Goal: Task Accomplishment & Management: Use online tool/utility

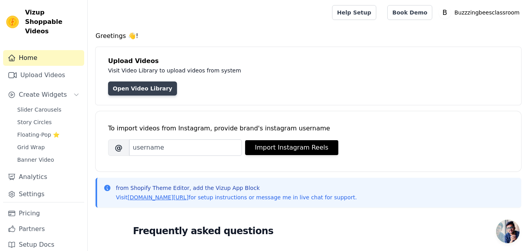
click at [149, 91] on link "Open Video Library" at bounding box center [142, 88] width 69 height 14
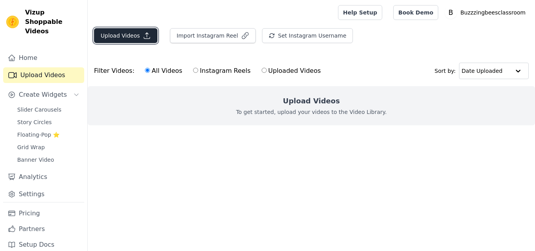
click at [127, 40] on button "Upload Videos" at bounding box center [125, 35] width 63 height 15
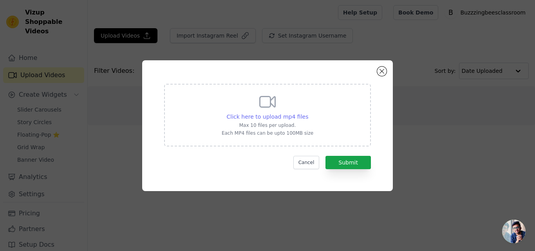
click at [253, 115] on span "Click here to upload mp4 files" at bounding box center [268, 116] width 82 height 6
click at [308, 113] on input "Click here to upload mp4 files Max 10 files per upload. Each MP4 files can be u…" at bounding box center [308, 112] width 0 height 0
type input "C:\fakepath\WhatsApp Video [DATE] 5.13.32 AM.mp4"
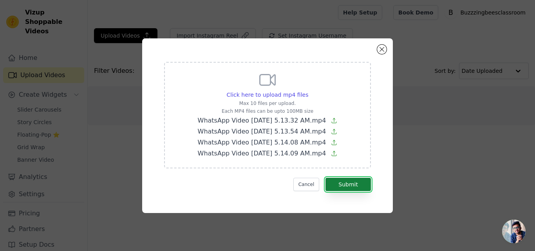
click at [354, 185] on button "Submit" at bounding box center [347, 184] width 45 height 13
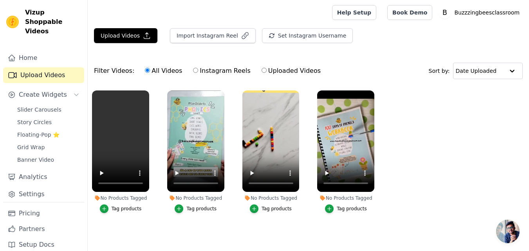
click at [122, 208] on div "Tag products" at bounding box center [127, 208] width 30 height 6
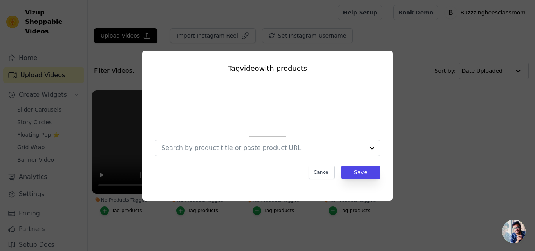
click at [101, 176] on div "Tag video with products Cancel Save" at bounding box center [267, 125] width 509 height 175
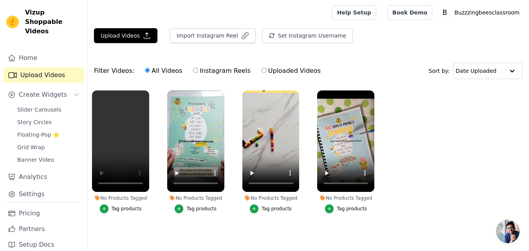
click at [126, 209] on div "Tag products" at bounding box center [127, 208] width 30 height 6
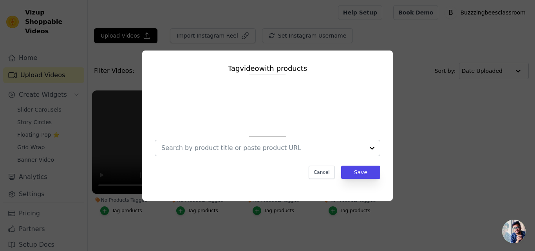
click at [373, 149] on div at bounding box center [372, 148] width 16 height 16
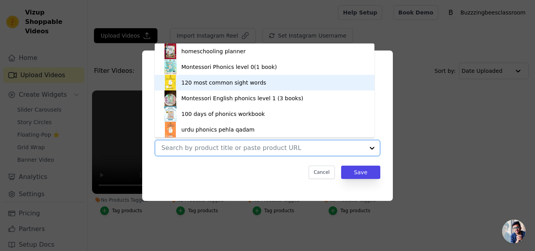
click at [221, 80] on div "120 most common sight words" at bounding box center [223, 83] width 85 height 8
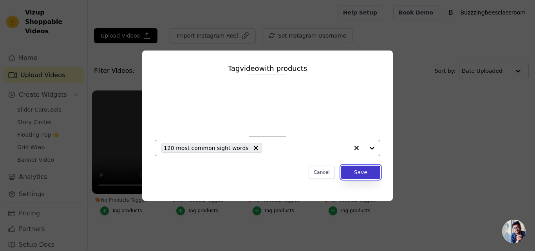
click at [358, 171] on button "Save" at bounding box center [360, 172] width 39 height 13
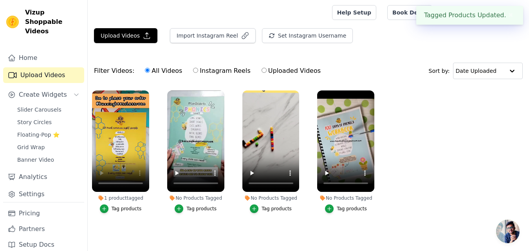
click at [203, 209] on div "Tag products" at bounding box center [201, 208] width 30 height 6
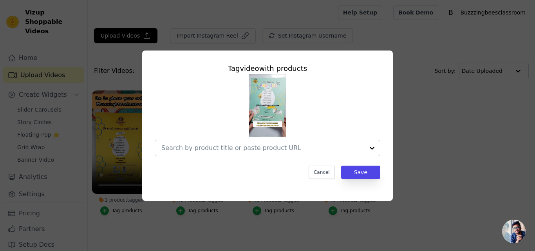
click at [377, 146] on div at bounding box center [372, 148] width 16 height 16
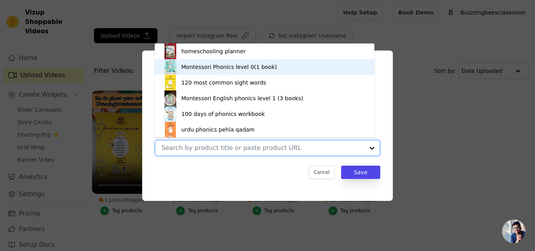
click at [194, 71] on div "Montessori Phonics level 0(1 book)" at bounding box center [264, 67] width 204 height 16
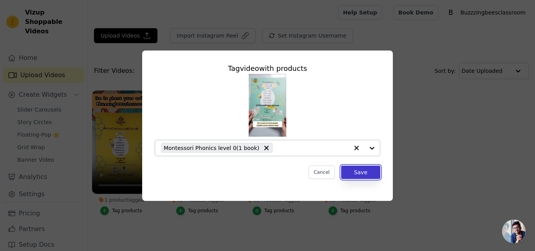
click at [350, 175] on button "Save" at bounding box center [360, 172] width 39 height 13
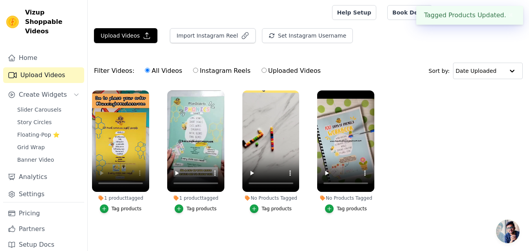
click at [278, 210] on div "Tag products" at bounding box center [276, 208] width 30 height 6
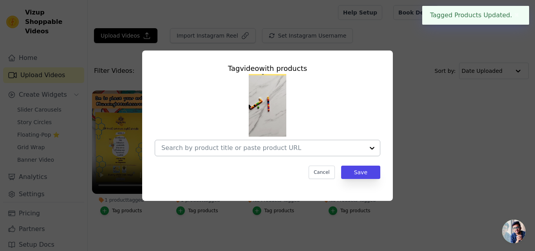
click at [365, 148] on div at bounding box center [372, 148] width 16 height 16
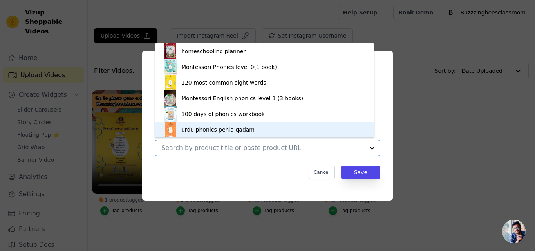
click at [253, 126] on div "urdu phonics pehla qadam" at bounding box center [264, 130] width 204 height 16
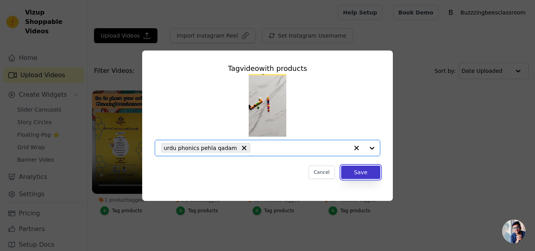
click at [367, 175] on button "Save" at bounding box center [360, 172] width 39 height 13
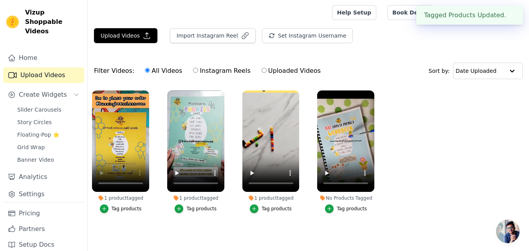
click at [351, 206] on div "Tag products" at bounding box center [352, 208] width 30 height 6
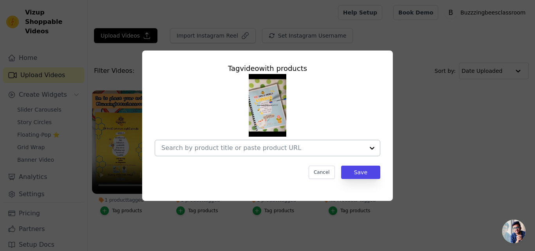
click at [376, 149] on div at bounding box center [372, 148] width 16 height 16
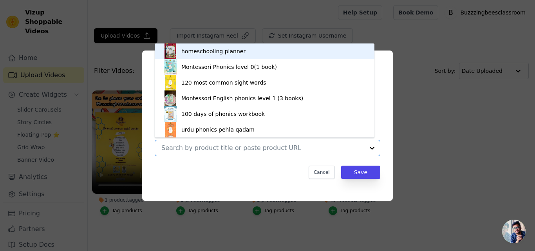
click at [230, 55] on div "homeschooling planner" at bounding box center [213, 51] width 64 height 8
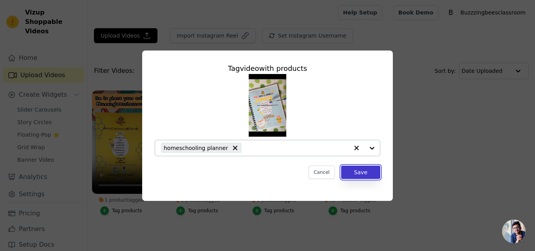
click at [354, 175] on button "Save" at bounding box center [360, 172] width 39 height 13
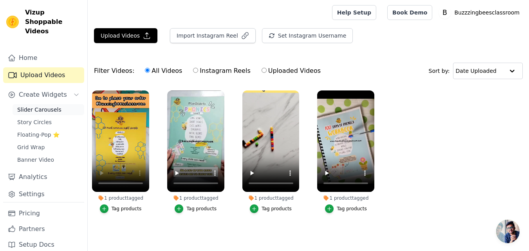
click at [40, 106] on span "Slider Carousels" at bounding box center [39, 110] width 44 height 8
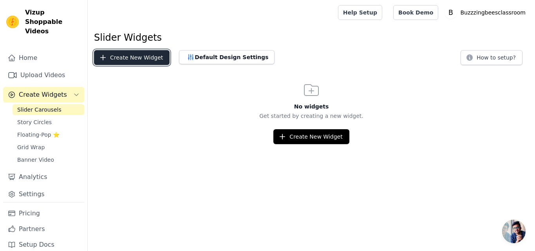
click at [116, 63] on button "Create New Widget" at bounding box center [132, 57] width 76 height 15
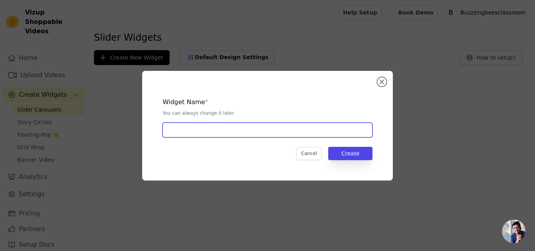
click at [225, 134] on input "text" at bounding box center [267, 129] width 210 height 15
type input "books"
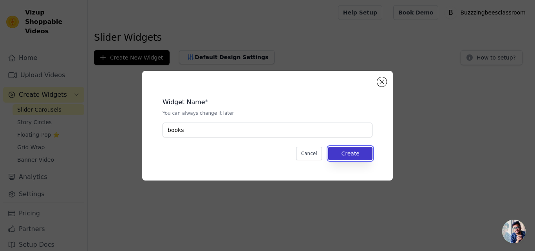
click at [367, 149] on button "Create" at bounding box center [350, 153] width 44 height 13
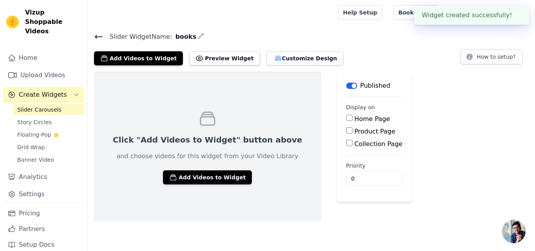
click at [354, 117] on label "Home Page" at bounding box center [372, 118] width 36 height 7
click at [346, 117] on input "Home Page" at bounding box center [349, 118] width 6 height 6
checkbox input "true"
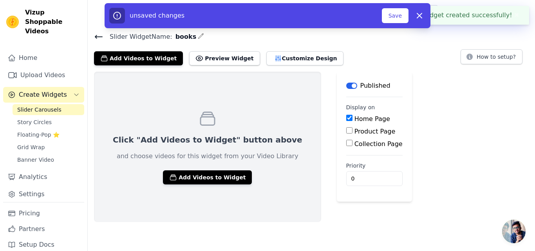
click at [354, 130] on label "Product Page" at bounding box center [374, 131] width 41 height 7
click at [346, 130] on input "Product Page" at bounding box center [349, 130] width 6 height 6
checkbox input "true"
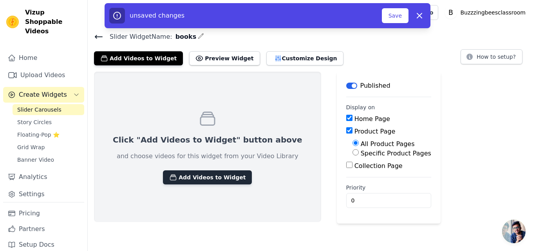
click at [186, 179] on button "Add Videos to Widget" at bounding box center [207, 177] width 89 height 14
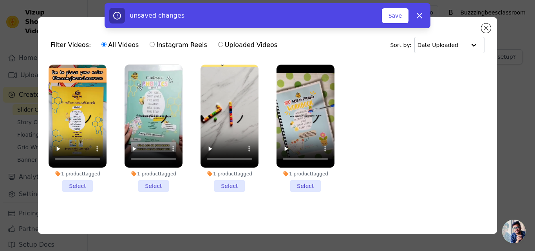
click at [67, 180] on li "1 product tagged Select" at bounding box center [78, 128] width 58 height 127
click at [0, 0] on input "1 product tagged Select" at bounding box center [0, 0] width 0 height 0
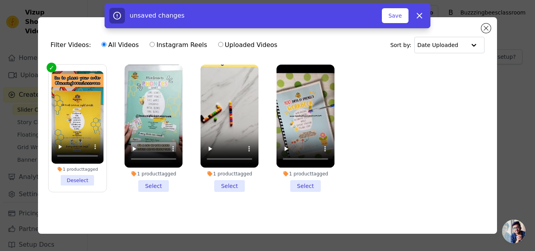
click at [138, 183] on li "1 product tagged Select" at bounding box center [153, 128] width 58 height 127
click at [0, 0] on input "1 product tagged Select" at bounding box center [0, 0] width 0 height 0
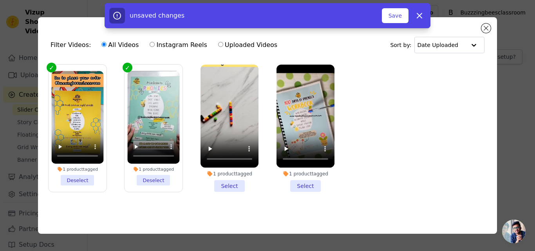
click at [226, 182] on li "1 product tagged Select" at bounding box center [229, 128] width 58 height 127
click at [0, 0] on input "1 product tagged Select" at bounding box center [0, 0] width 0 height 0
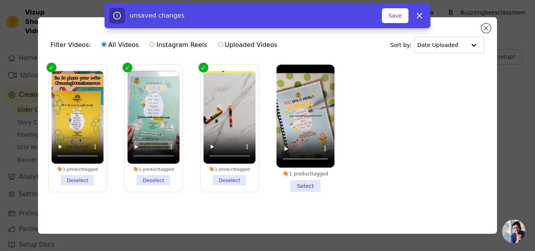
click at [294, 185] on li "1 product tagged Select" at bounding box center [305, 128] width 58 height 127
click at [0, 0] on input "1 product tagged Select" at bounding box center [0, 0] width 0 height 0
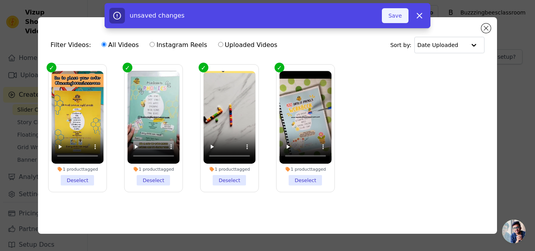
click at [394, 8] on button "Save" at bounding box center [395, 15] width 27 height 15
click at [400, 18] on button "Save" at bounding box center [395, 15] width 27 height 15
click at [400, 18] on button "Add To Widget" at bounding box center [382, 15] width 52 height 15
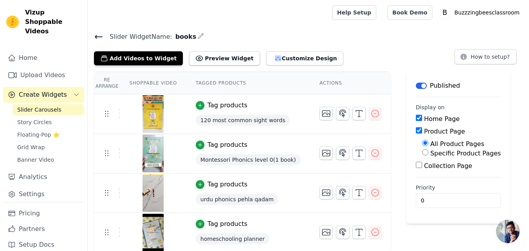
click at [74, 92] on icon "Sidebar" at bounding box center [76, 95] width 6 height 6
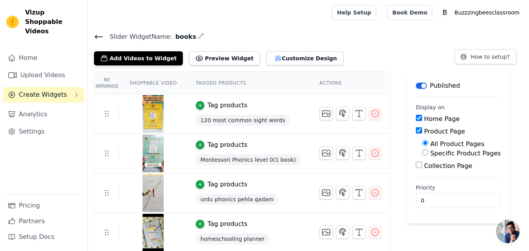
click at [94, 38] on icon at bounding box center [98, 36] width 9 height 9
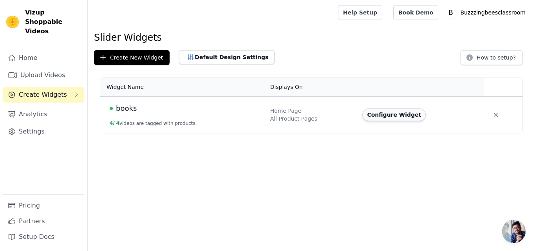
click at [391, 118] on button "Configure Widget" at bounding box center [393, 114] width 63 height 13
